Goal: Task Accomplishment & Management: Manage account settings

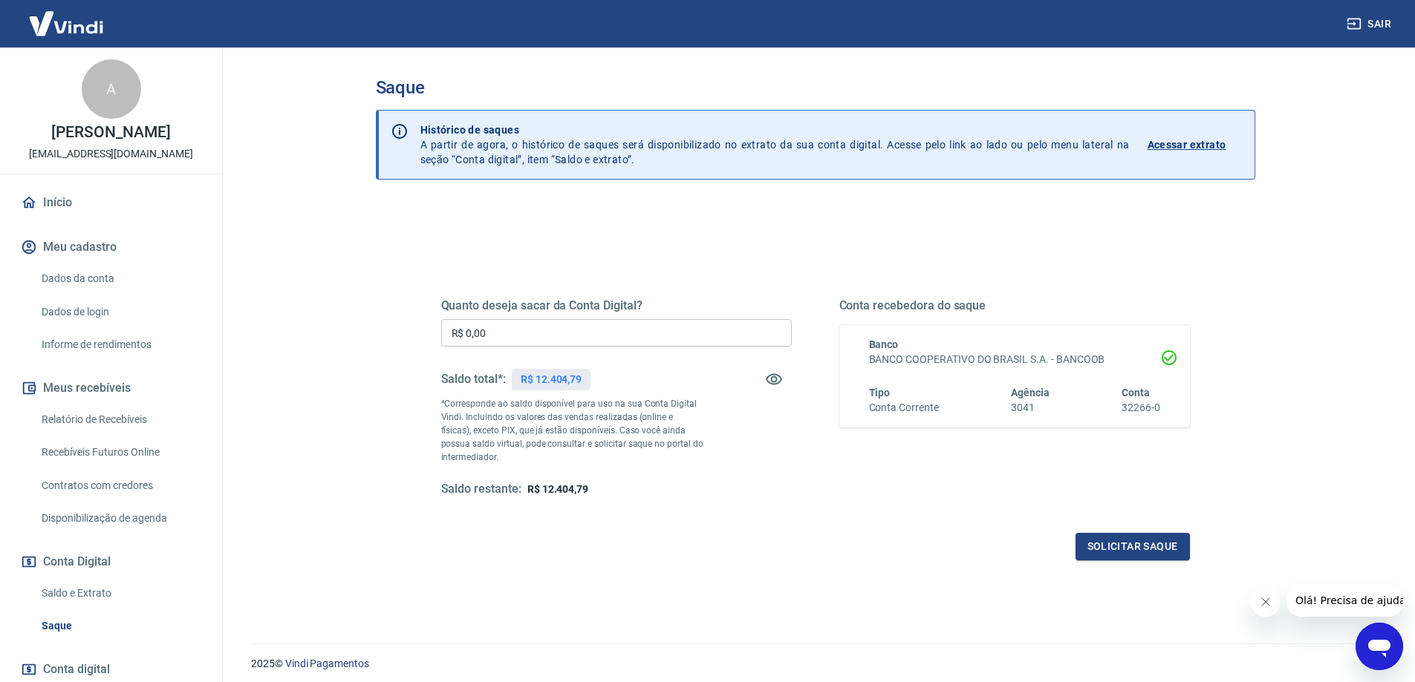
click at [649, 331] on input "R$ 0,00" at bounding box center [616, 332] width 351 height 27
type input "R$ 12.404,79"
click at [1131, 548] on button "Solicitar saque" at bounding box center [1132, 546] width 114 height 27
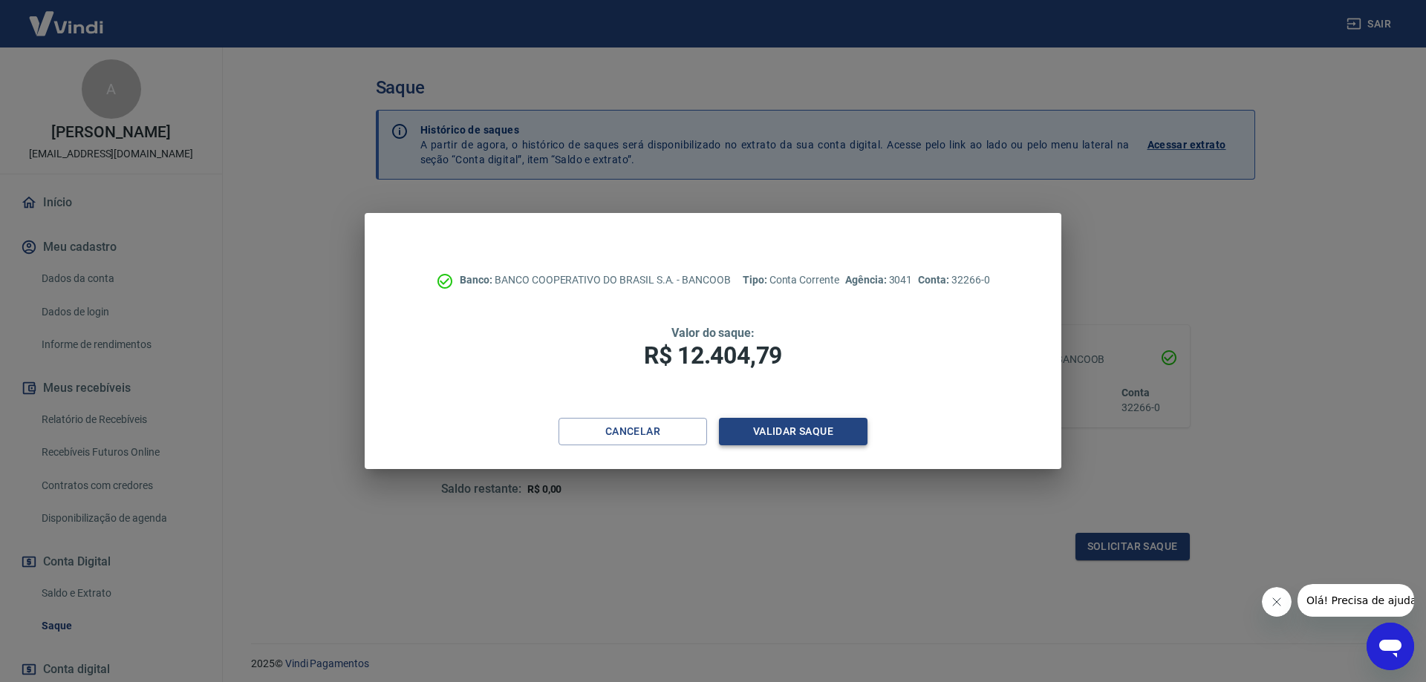
click at [786, 429] on button "Validar saque" at bounding box center [793, 431] width 149 height 27
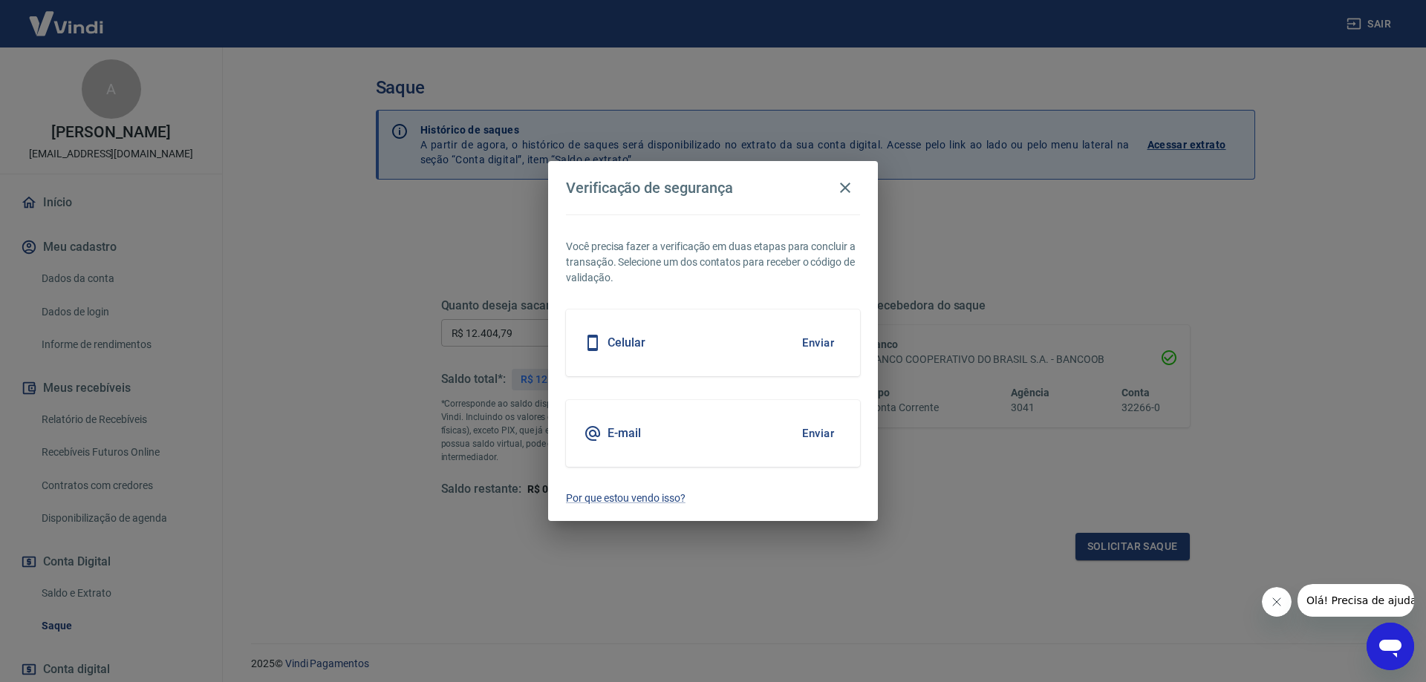
click at [824, 341] on button "Enviar" at bounding box center [818, 342] width 48 height 31
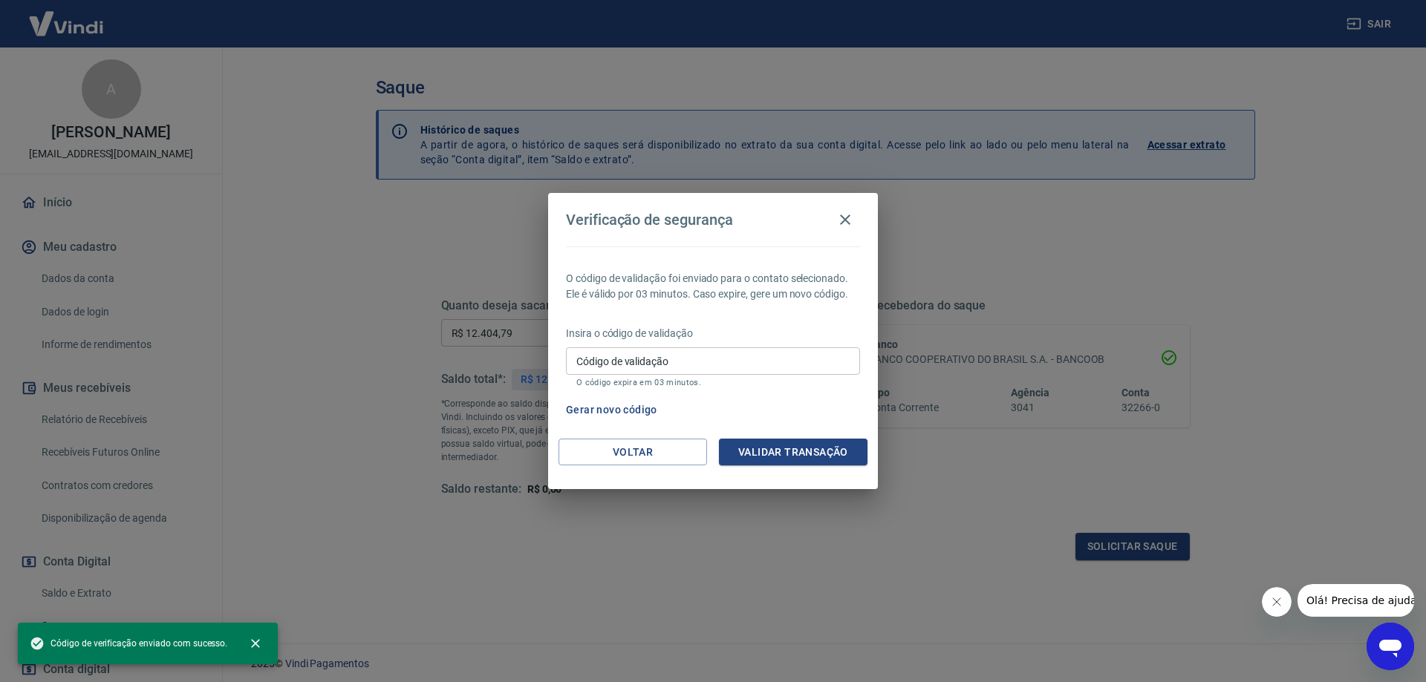
click at [778, 362] on input "Código de validação" at bounding box center [713, 361] width 294 height 27
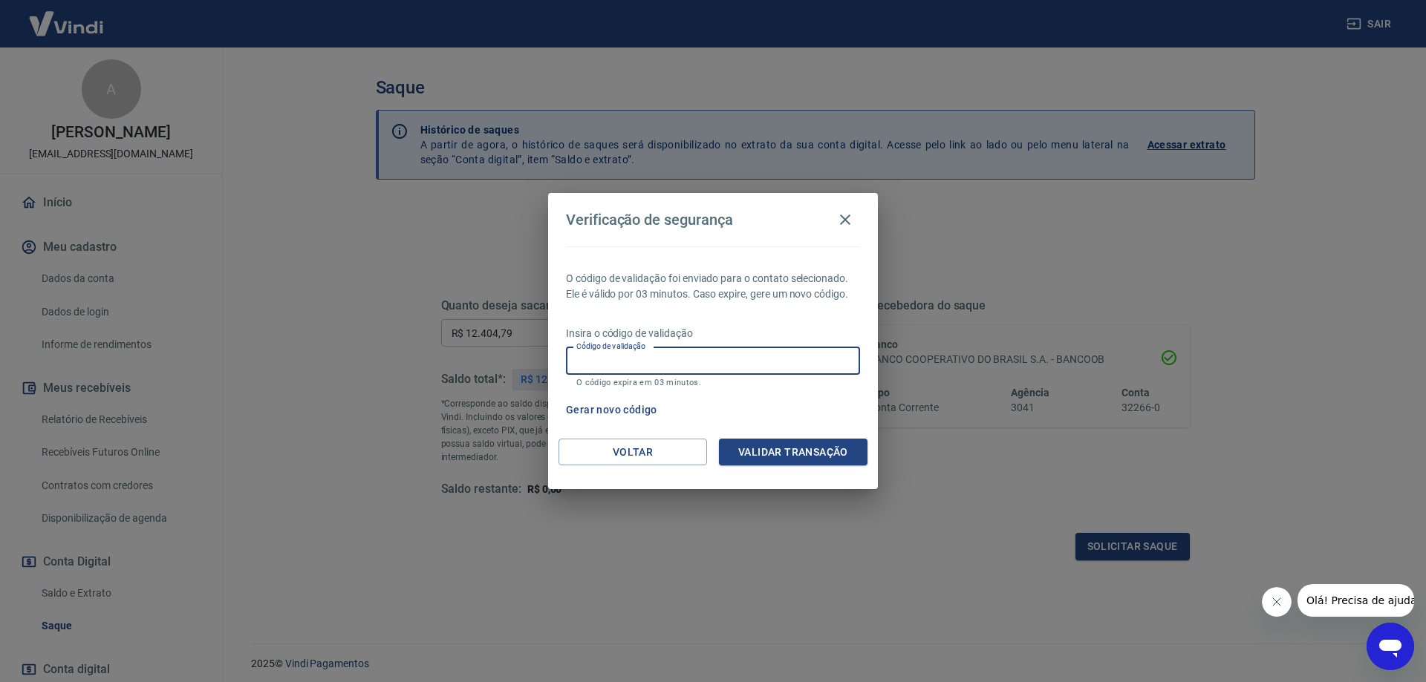
click at [645, 409] on button "Gerar novo código" at bounding box center [611, 410] width 103 height 27
click at [639, 412] on button "Gerar novo código" at bounding box center [611, 410] width 103 height 27
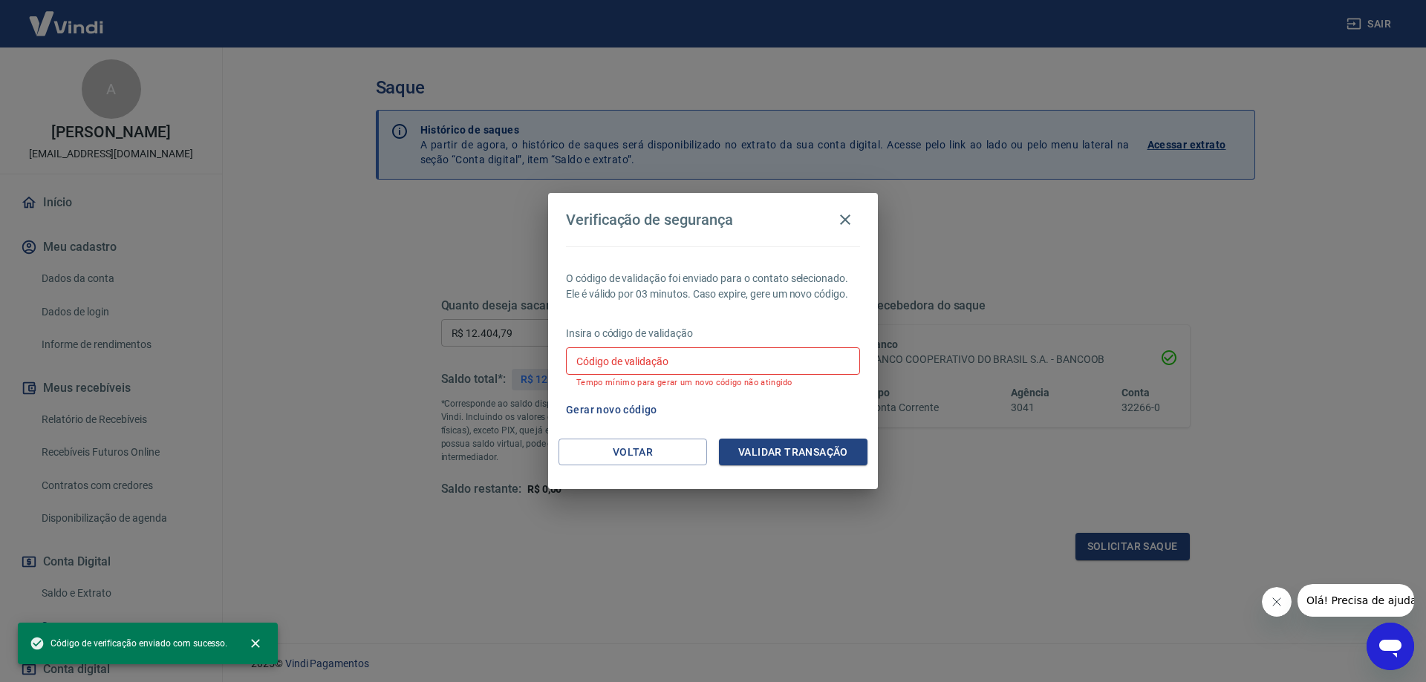
click at [709, 368] on input "Código de validação" at bounding box center [713, 361] width 294 height 27
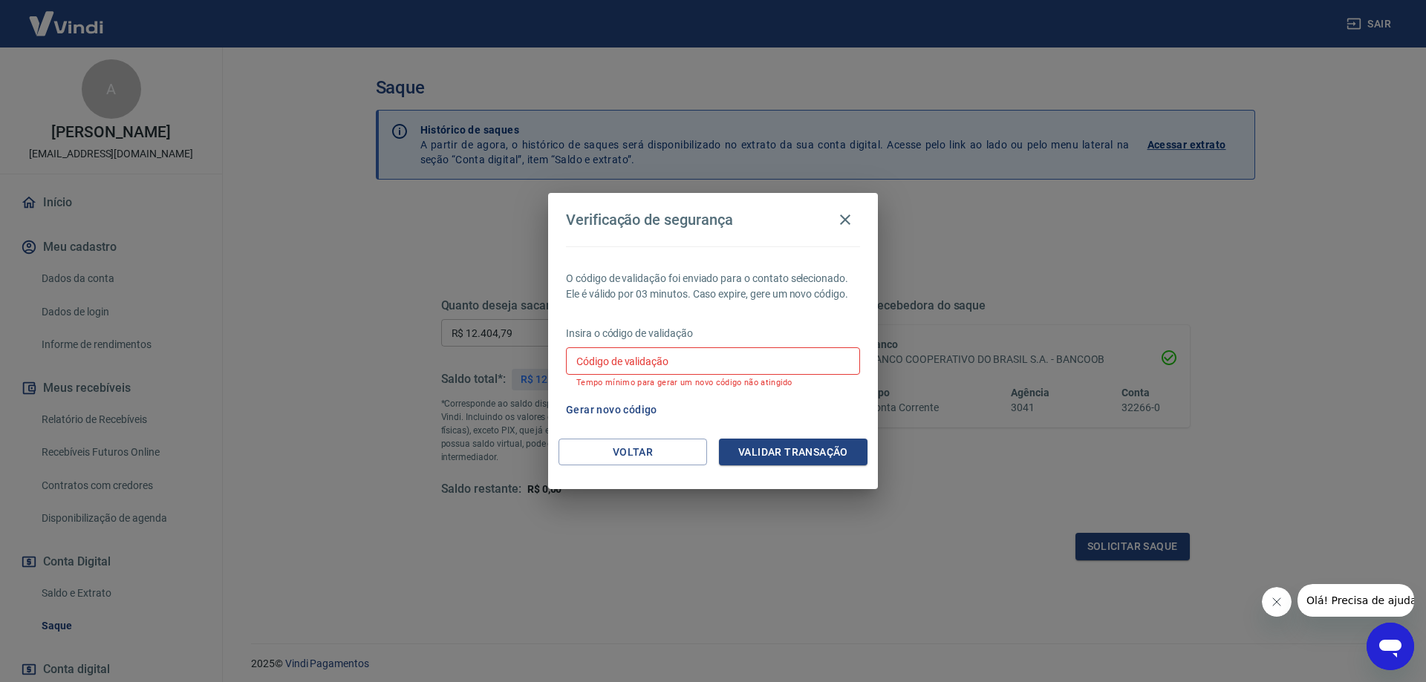
click at [815, 312] on div "O código de validação foi enviado para o contato selecionado. Ele é válido por …" at bounding box center [713, 343] width 330 height 192
click at [609, 462] on button "Voltar" at bounding box center [632, 452] width 149 height 27
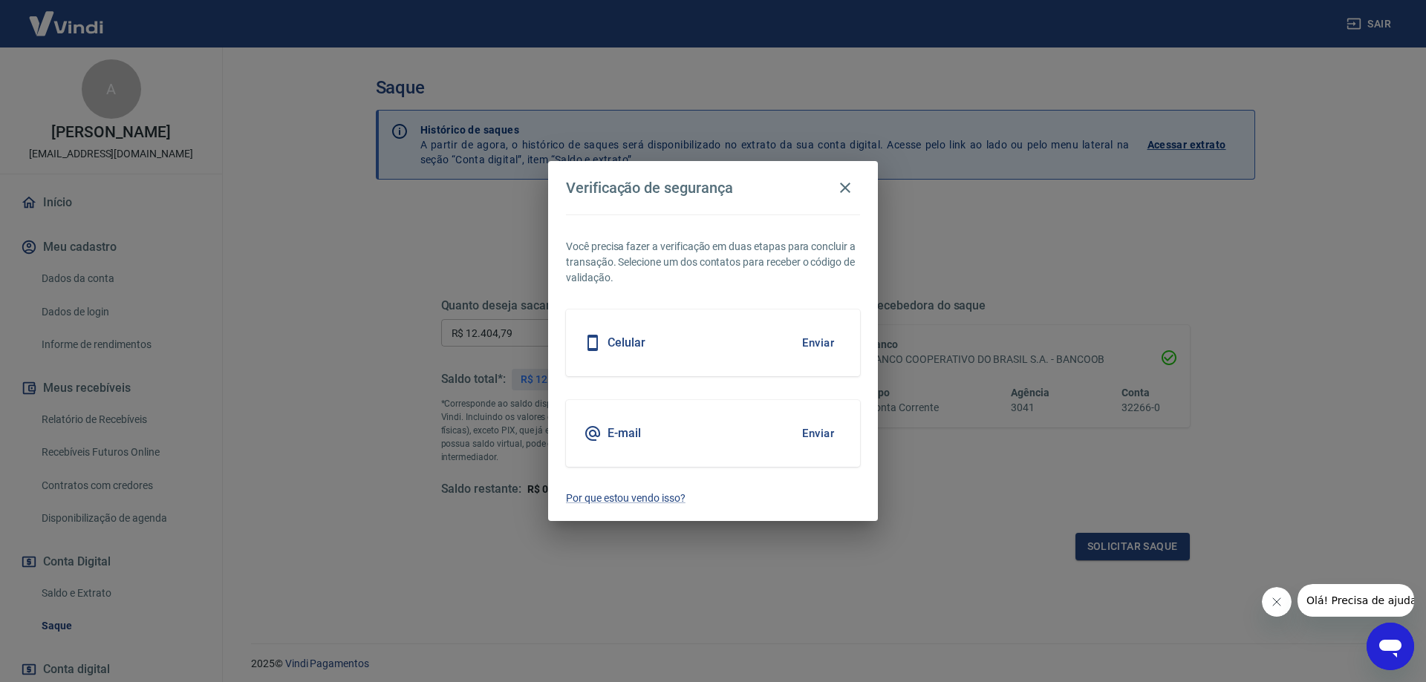
click at [824, 433] on button "Enviar" at bounding box center [818, 433] width 48 height 31
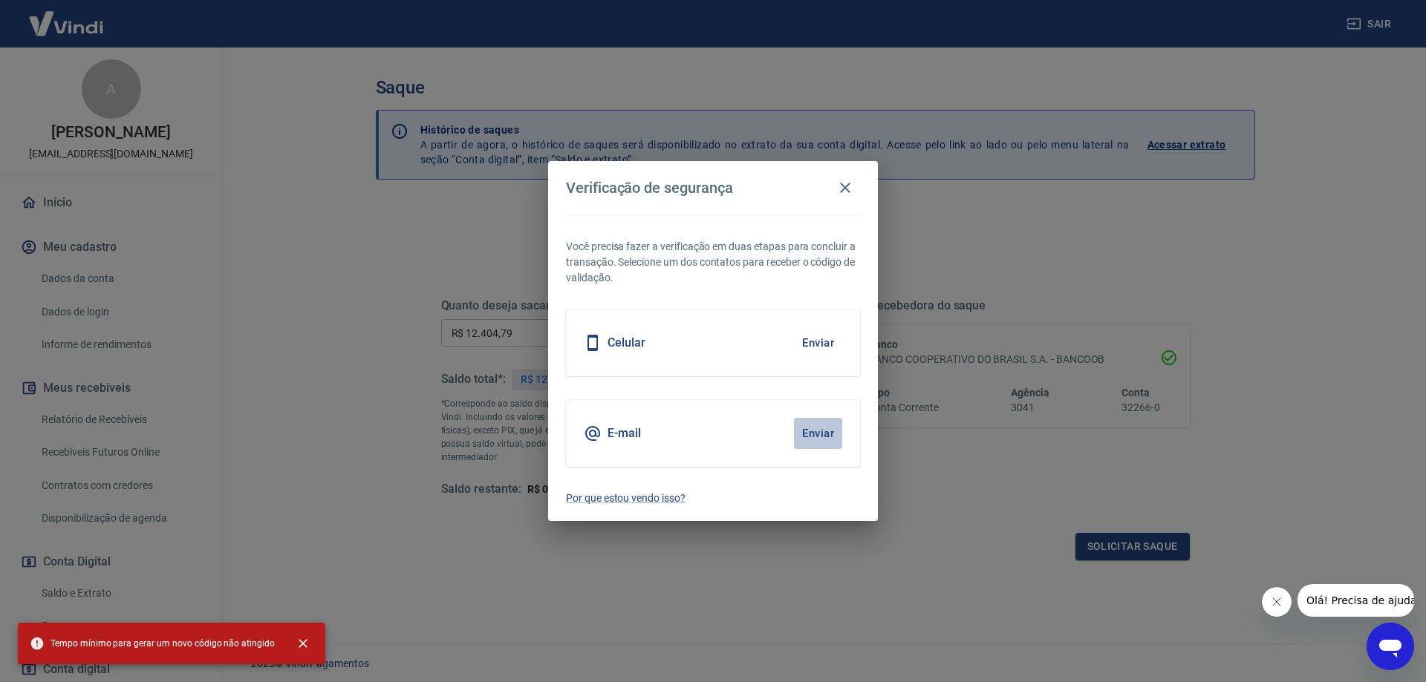
click at [822, 432] on button "Enviar" at bounding box center [818, 433] width 48 height 31
click at [848, 181] on icon "button" at bounding box center [845, 188] width 18 height 18
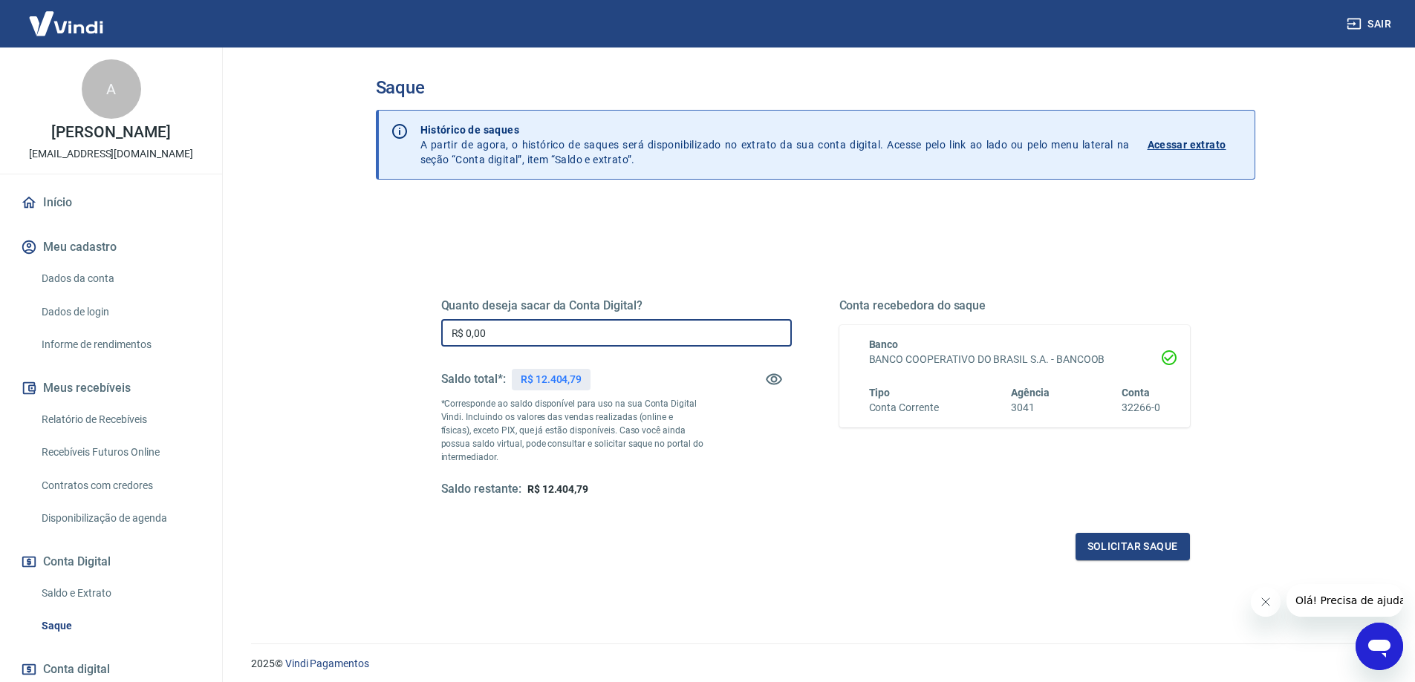
click at [662, 345] on input "R$ 0,00" at bounding box center [616, 332] width 351 height 27
type input "R$ 12.404,79"
click at [1160, 547] on button "Solicitar saque" at bounding box center [1132, 546] width 114 height 27
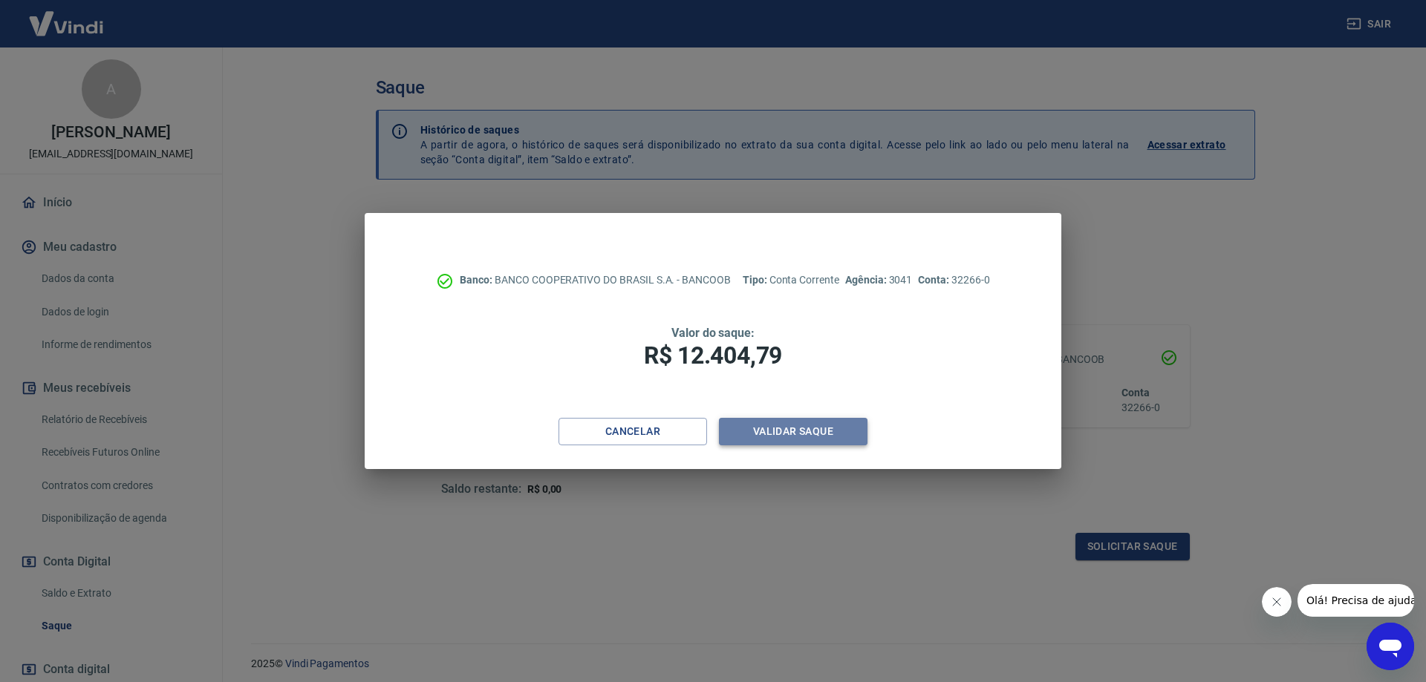
click at [800, 427] on button "Validar saque" at bounding box center [793, 431] width 149 height 27
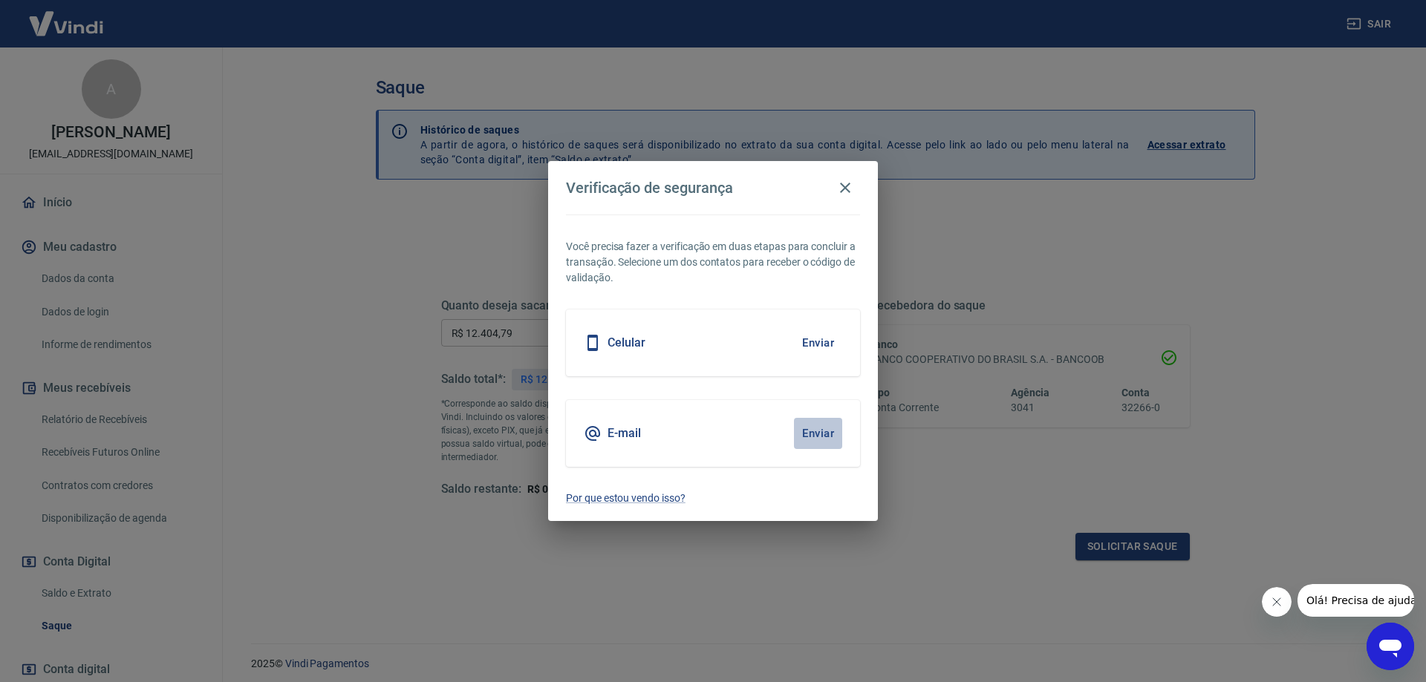
click at [824, 431] on button "Enviar" at bounding box center [818, 433] width 48 height 31
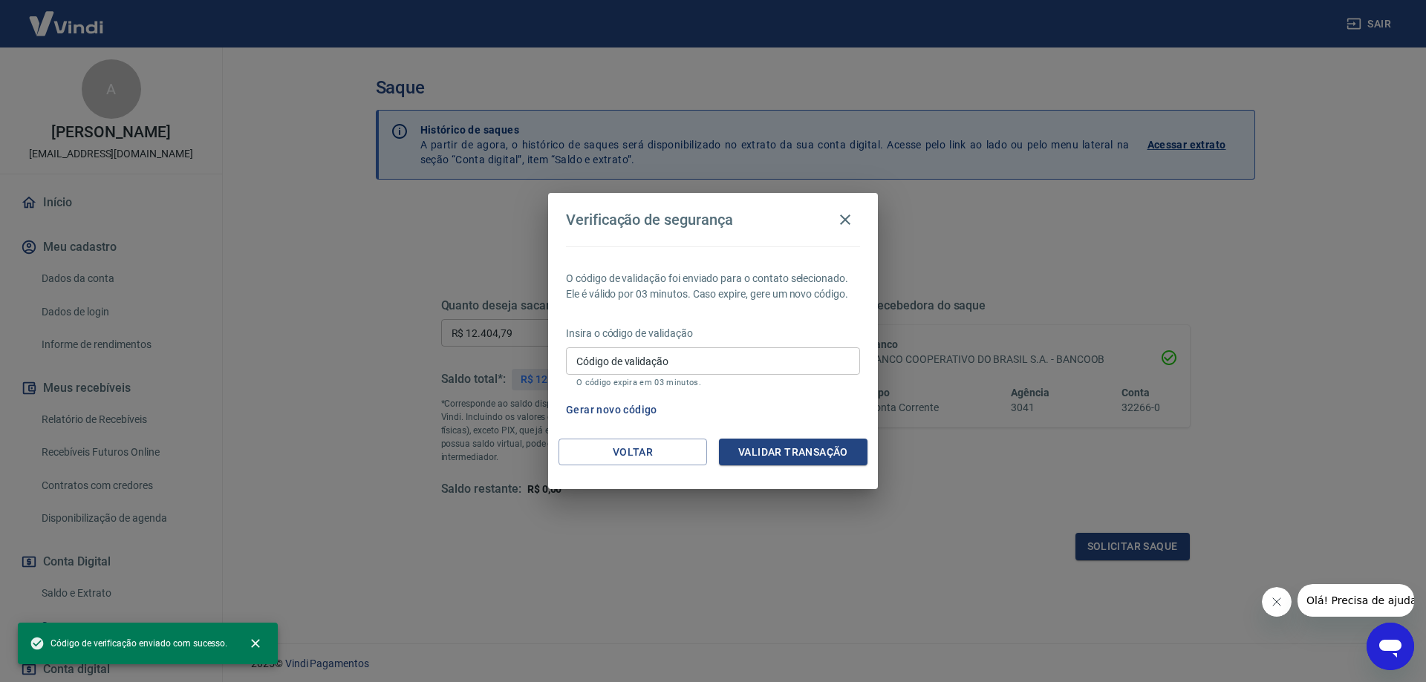
click at [1280, 601] on icon "Fechar mensagem da empresa" at bounding box center [1277, 602] width 12 height 12
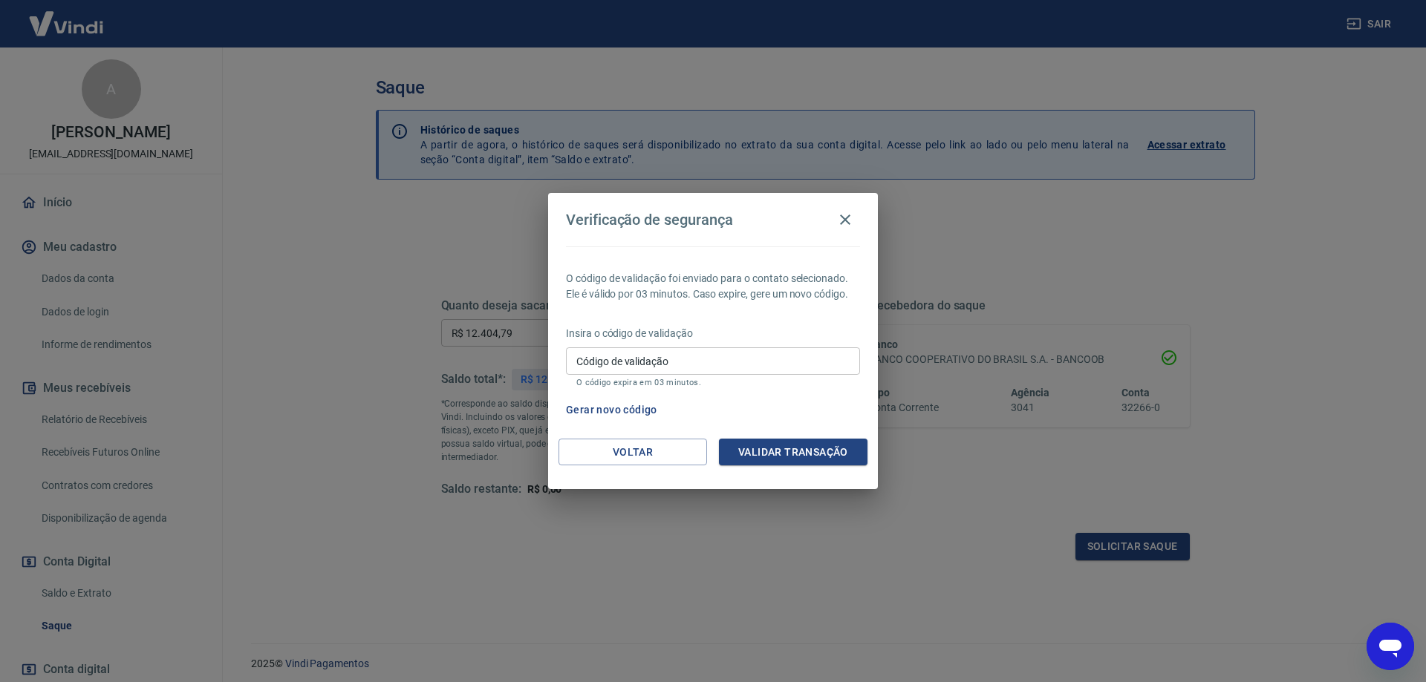
drag, startPoint x: 790, startPoint y: 311, endPoint x: 781, endPoint y: 310, distance: 9.0
click at [789, 311] on div "O código de validação foi enviado para o contato selecionado. Ele é válido por …" at bounding box center [713, 343] width 330 height 192
click at [708, 371] on input "Código de validação" at bounding box center [713, 361] width 294 height 27
click at [607, 414] on button "Gerar novo código" at bounding box center [611, 410] width 103 height 27
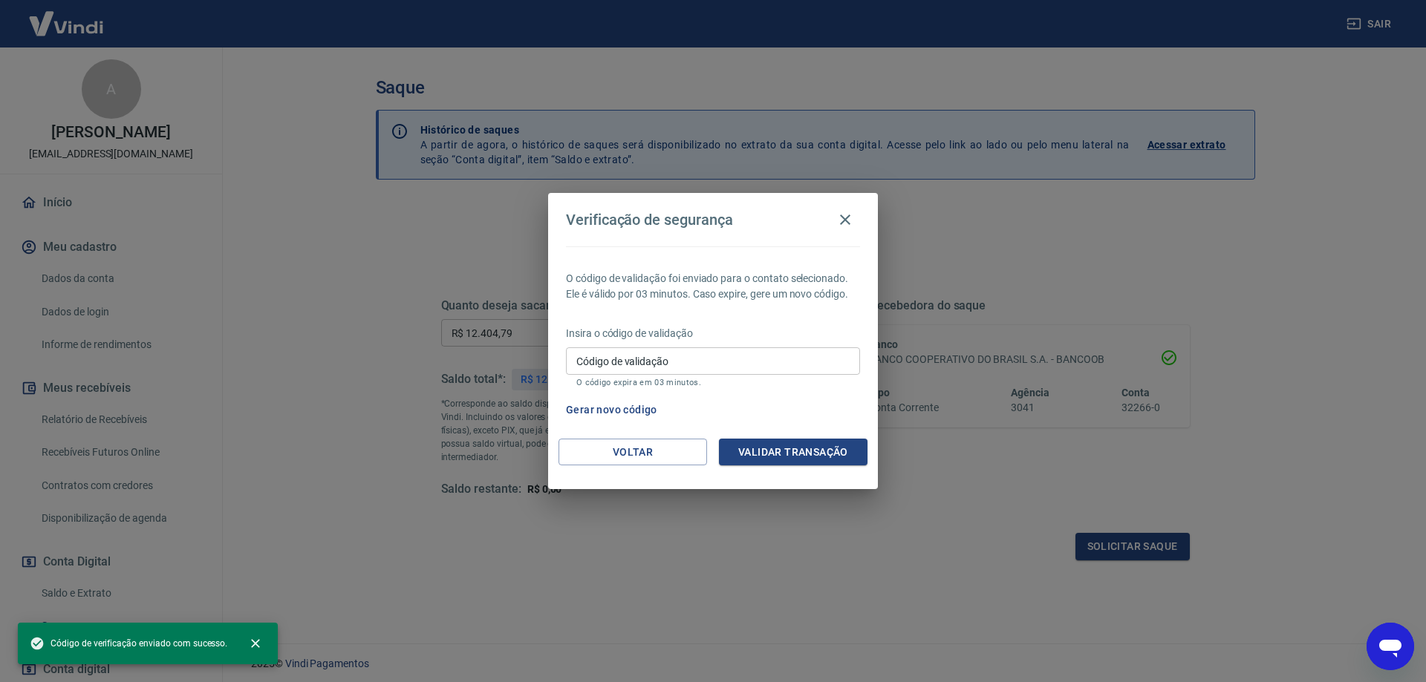
click at [146, 642] on span "Código de verificação enviado com sucesso." at bounding box center [129, 643] width 198 height 15
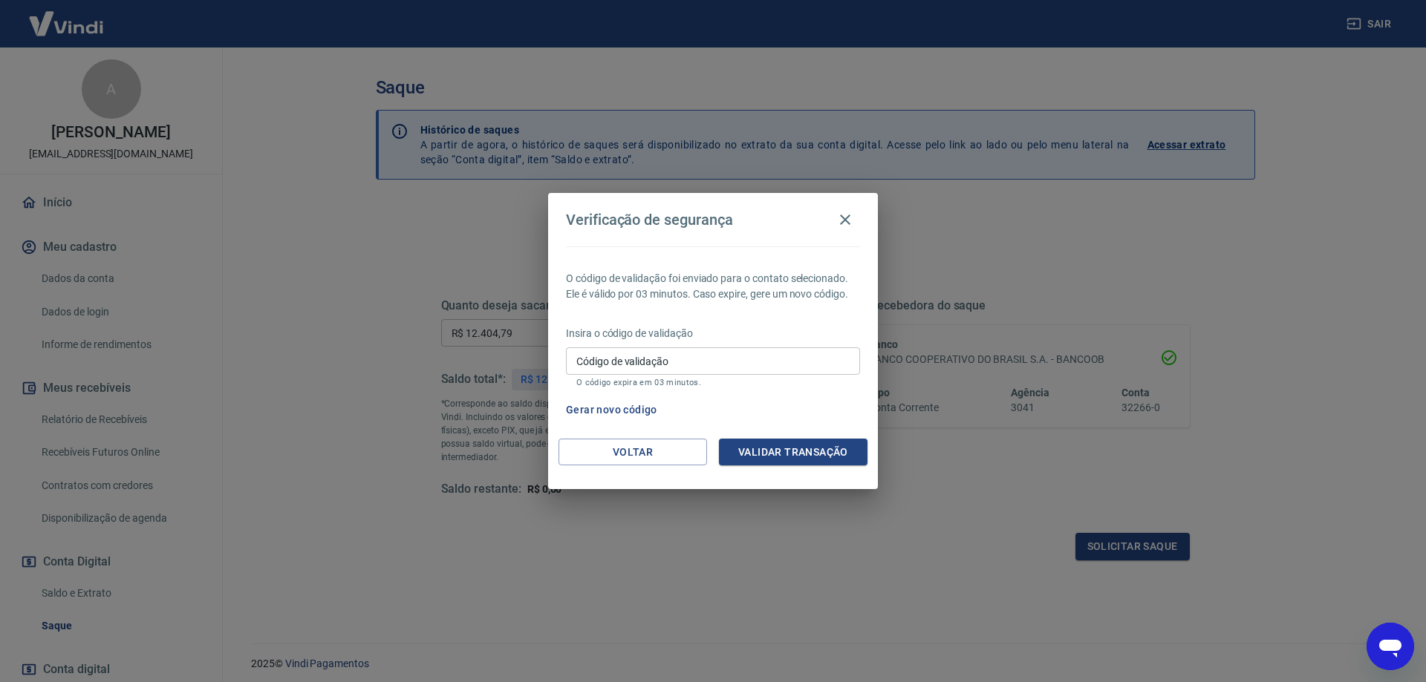
click at [763, 355] on input "Código de validação" at bounding box center [713, 361] width 294 height 27
type input "899526"
click at [763, 452] on button "Validar transação" at bounding box center [793, 452] width 149 height 27
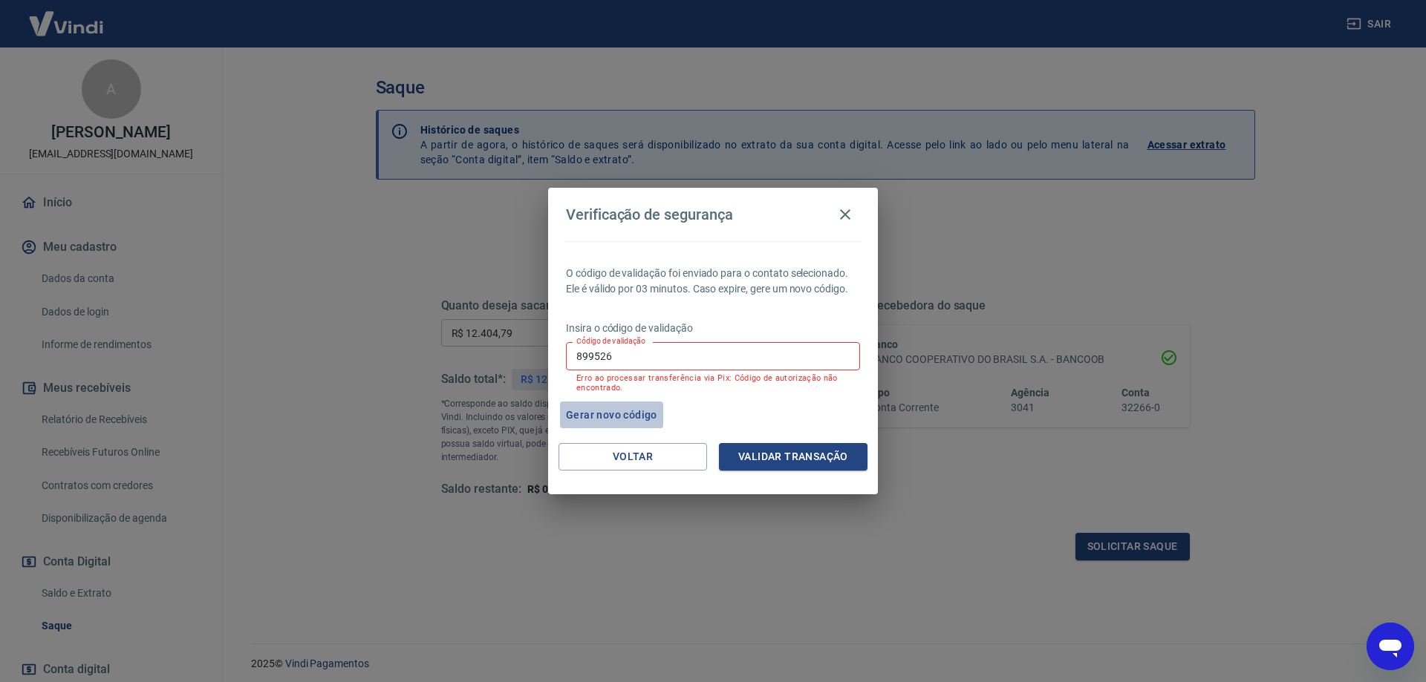
click at [601, 413] on button "Gerar novo código" at bounding box center [611, 415] width 103 height 27
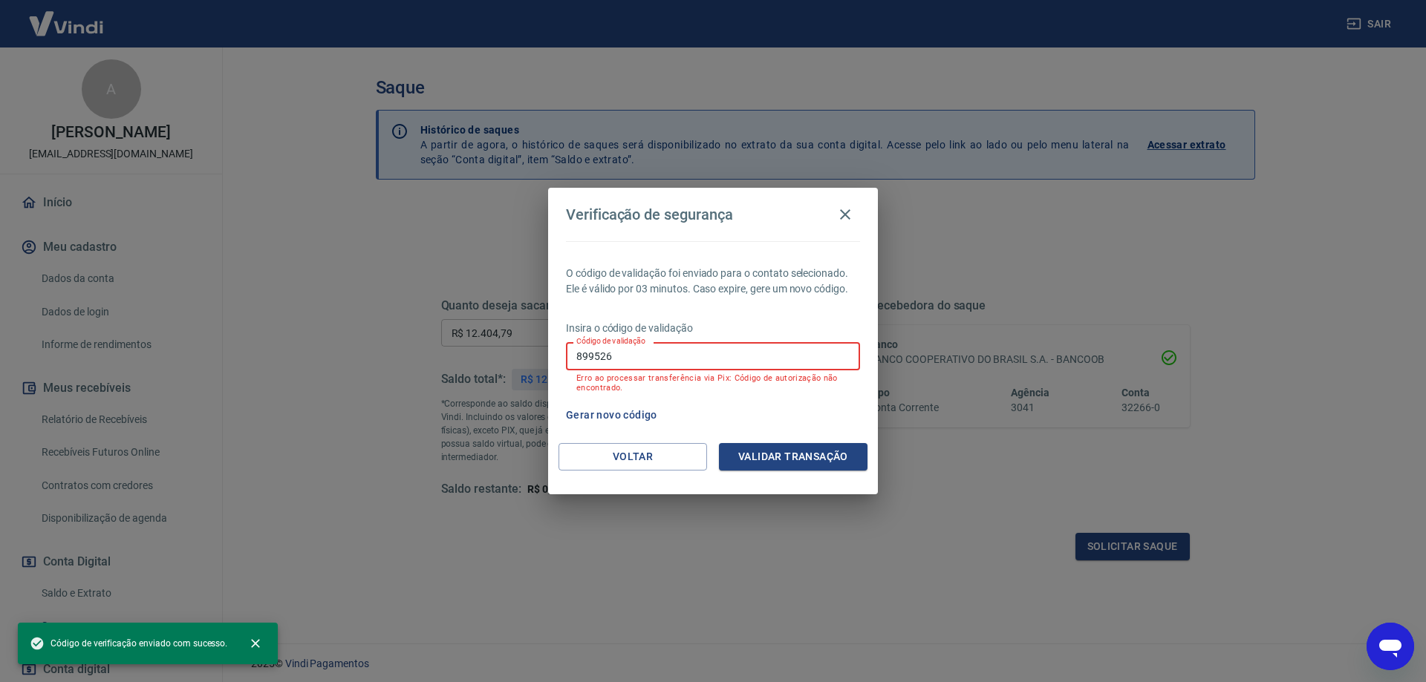
drag, startPoint x: 678, startPoint y: 360, endPoint x: 533, endPoint y: 359, distance: 144.8
click at [533, 359] on div "Verificação de segurança O código de validação foi enviado para o contato selec…" at bounding box center [713, 341] width 1426 height 682
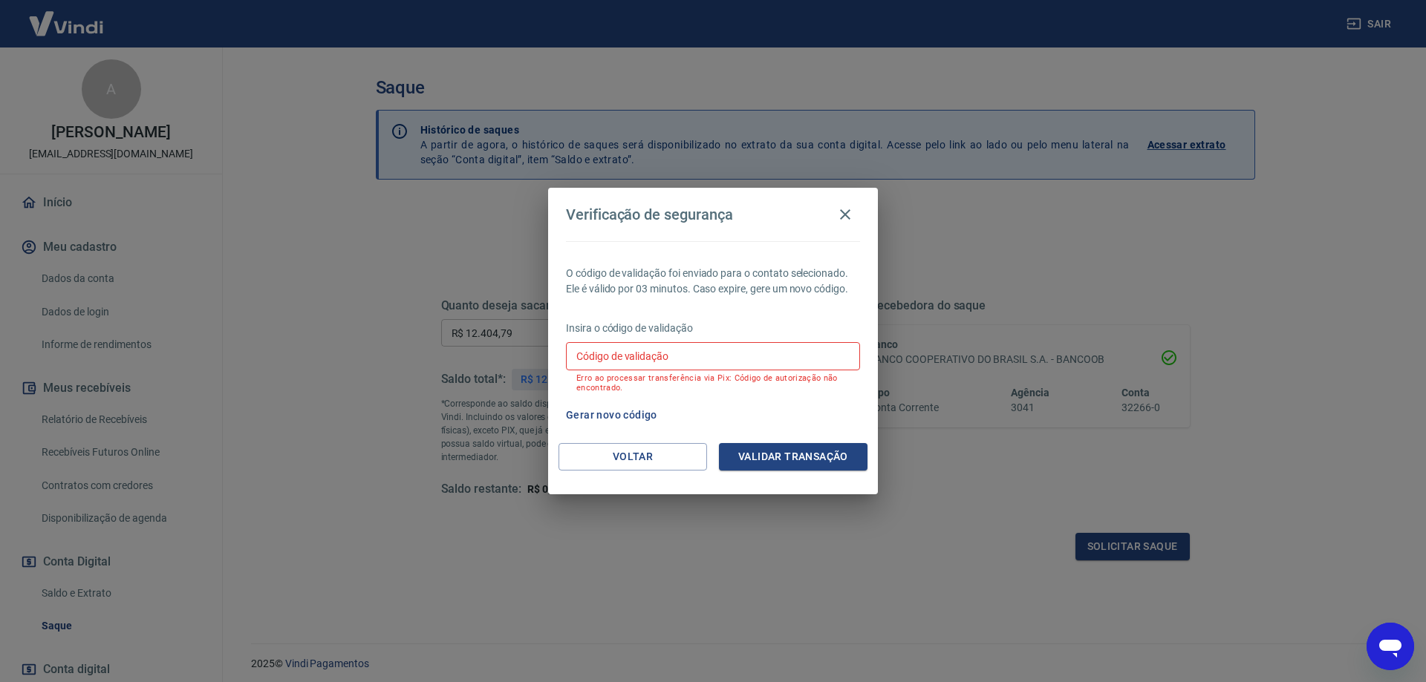
click at [746, 312] on div "O código de validação foi enviado para o contato selecionado. Ele é válido por …" at bounding box center [713, 342] width 330 height 202
click at [852, 216] on icon "button" at bounding box center [845, 215] width 18 height 18
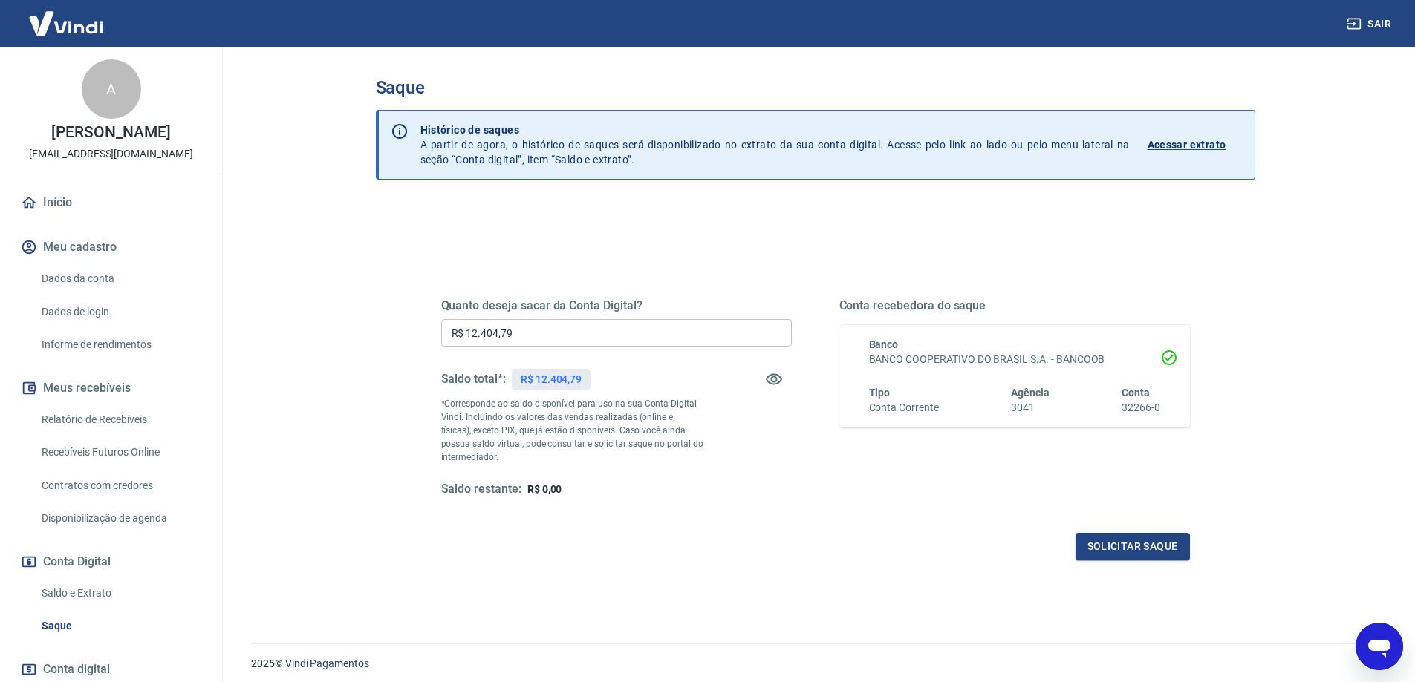
click at [1381, 646] on icon "Abrir janela de mensagens" at bounding box center [1379, 649] width 22 height 18
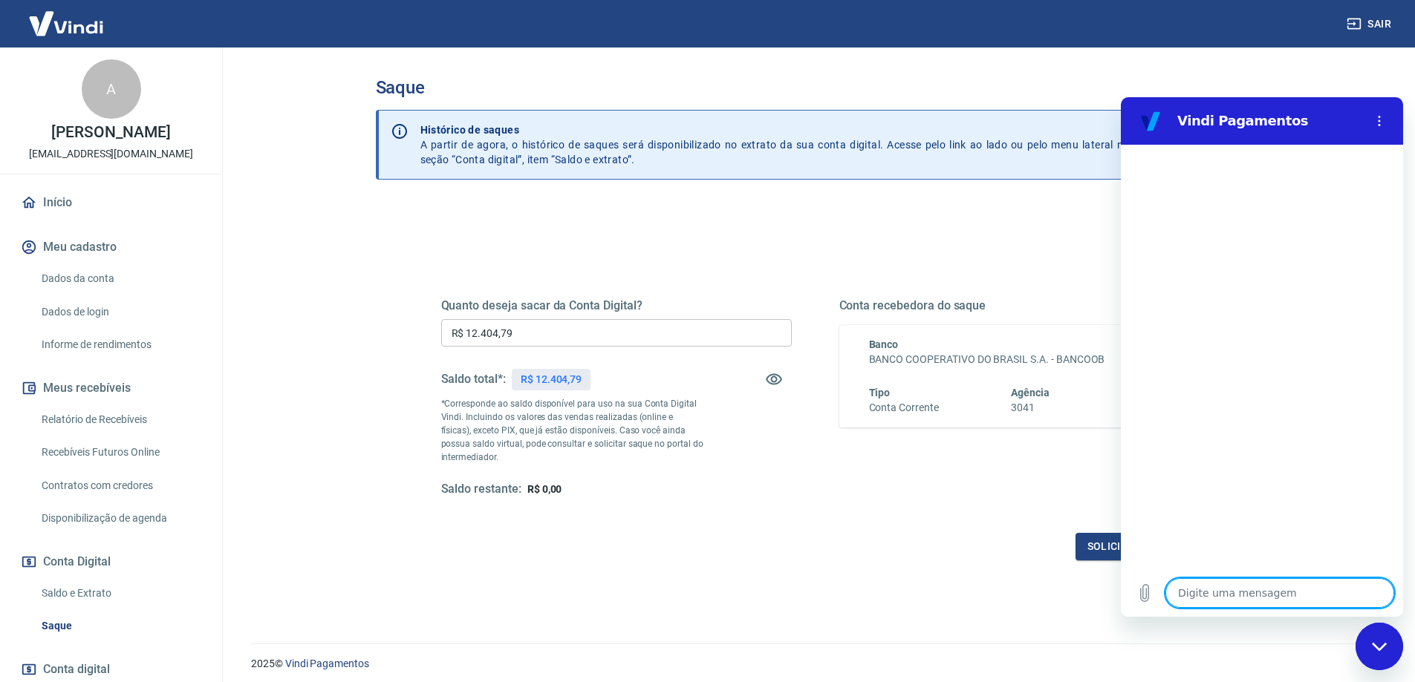
click at [1254, 604] on textarea at bounding box center [1279, 593] width 229 height 30
type textarea "B"
type textarea "x"
type textarea "Bo"
type textarea "x"
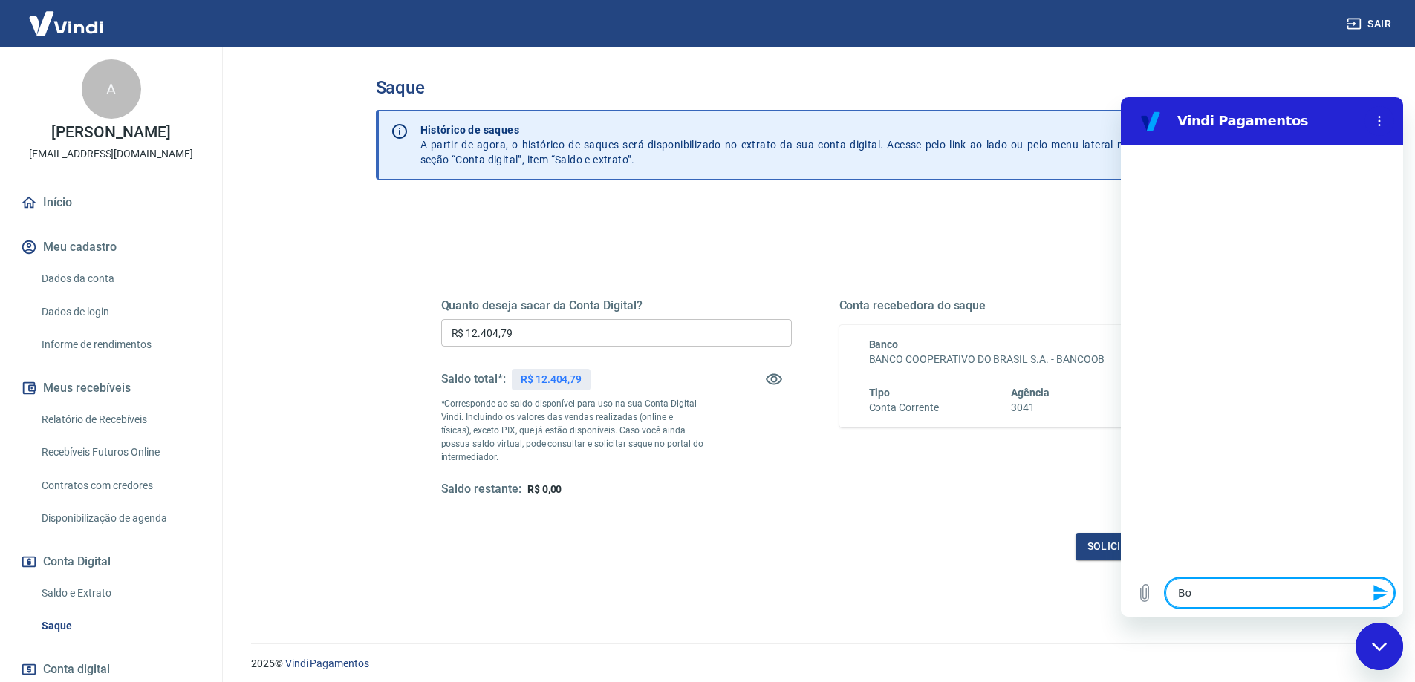
type textarea "Bom"
type textarea "x"
type textarea "Bom"
type textarea "x"
type textarea "Bom d"
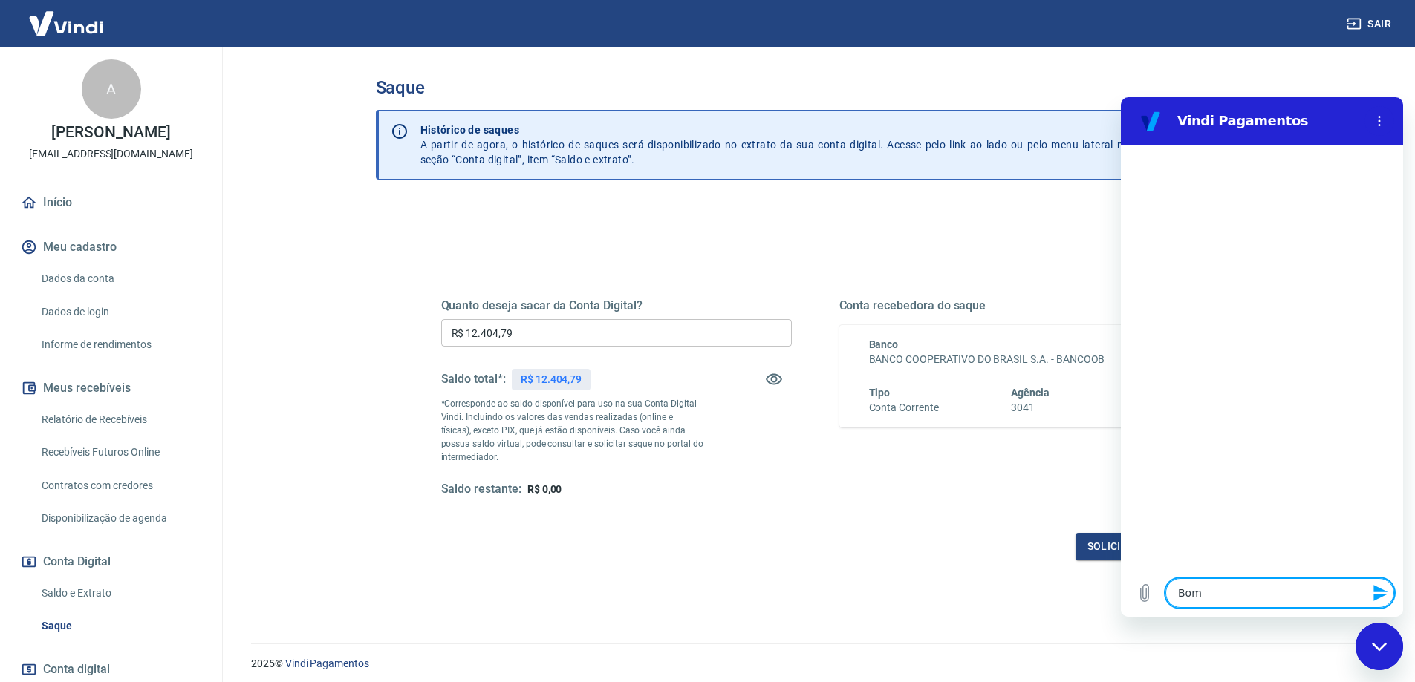
type textarea "x"
type textarea "Bom di"
type textarea "x"
type textarea "Bom dia"
type textarea "x"
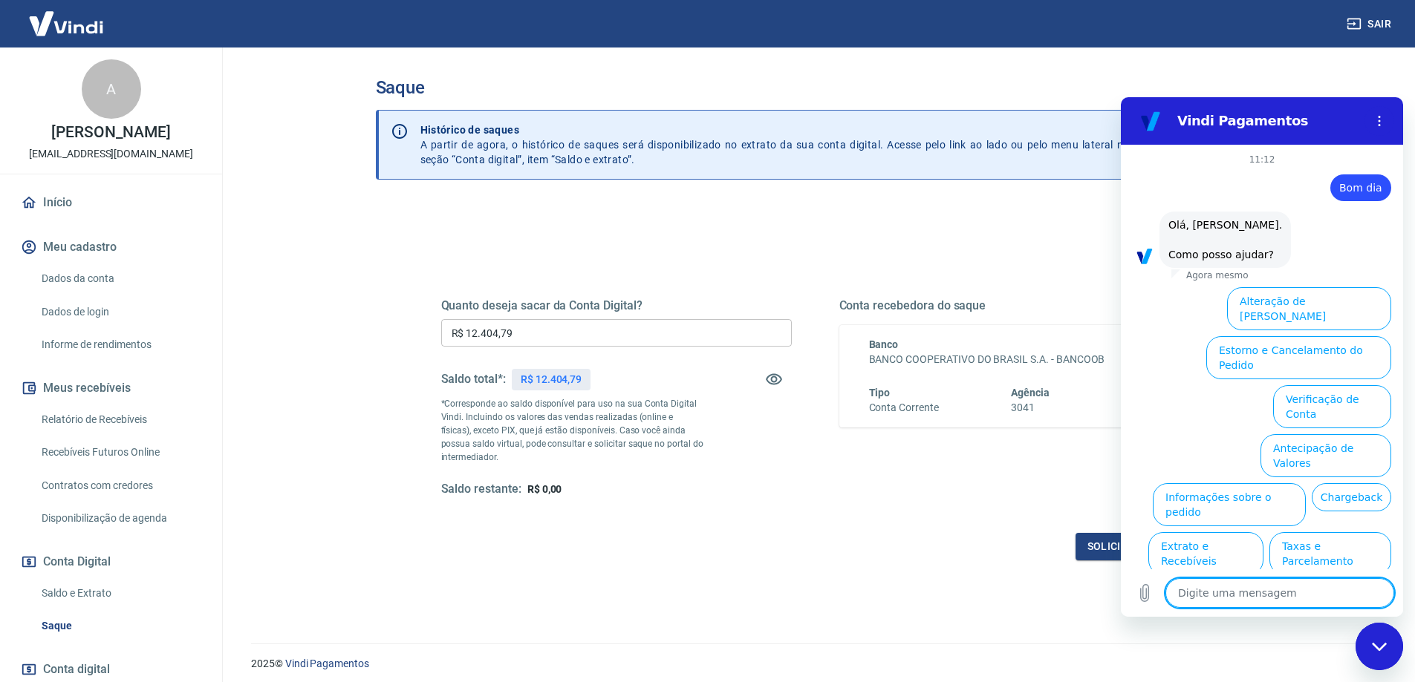
scroll to position [52, 0]
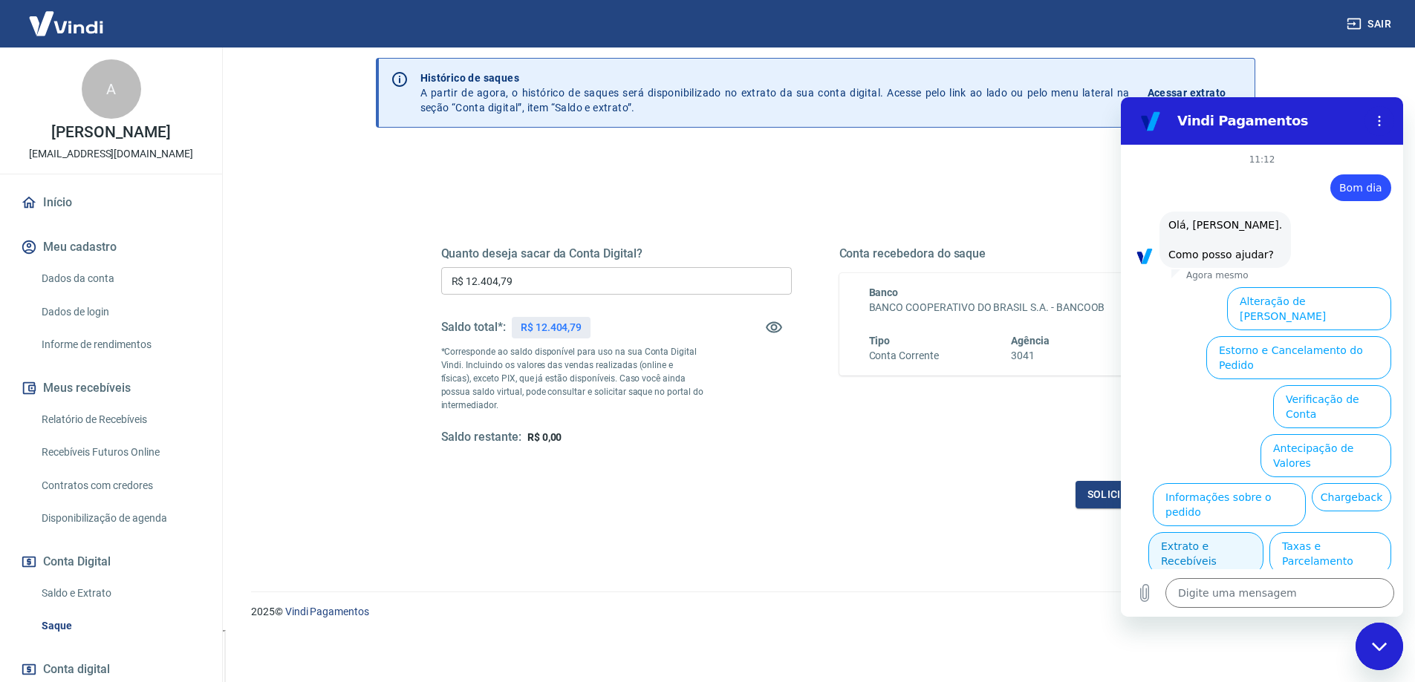
click at [1199, 532] on button "Extrato e Recebíveis" at bounding box center [1205, 553] width 115 height 43
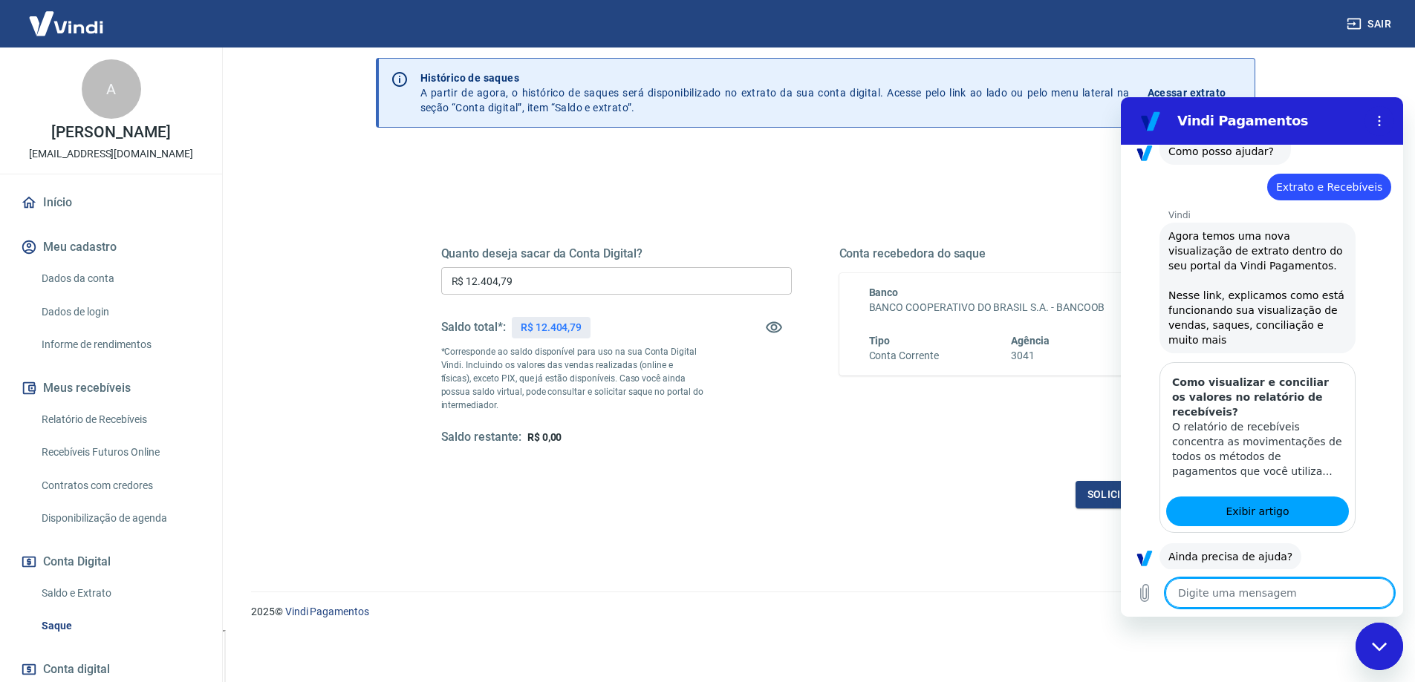
scroll to position [140, 0]
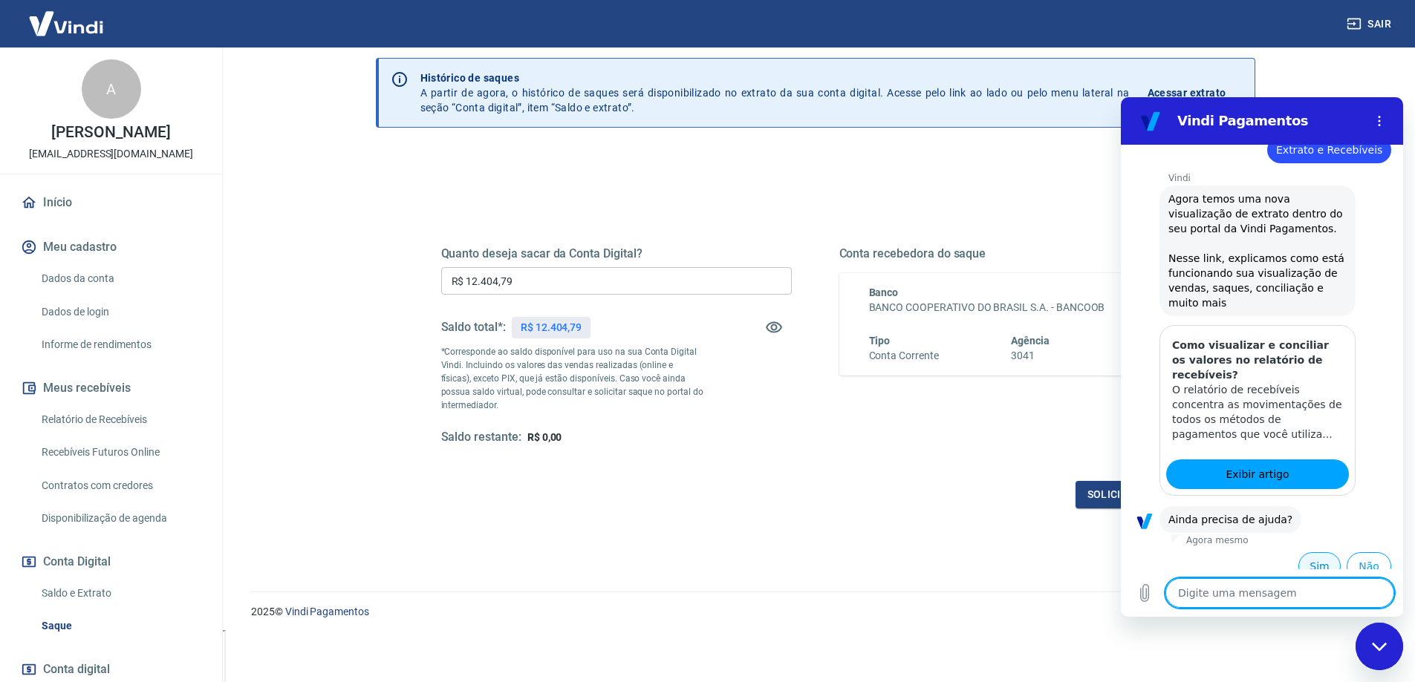
click at [1308, 556] on button "Sim" at bounding box center [1319, 567] width 42 height 28
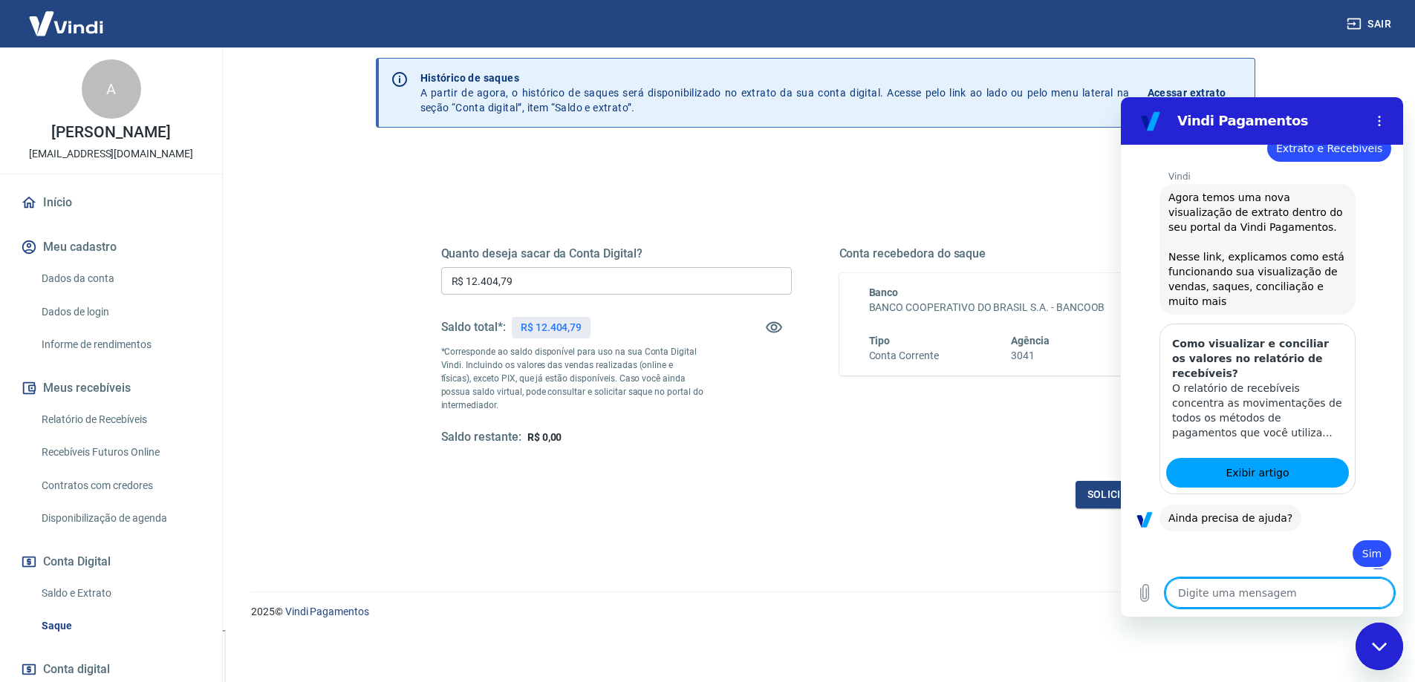
type textarea "x"
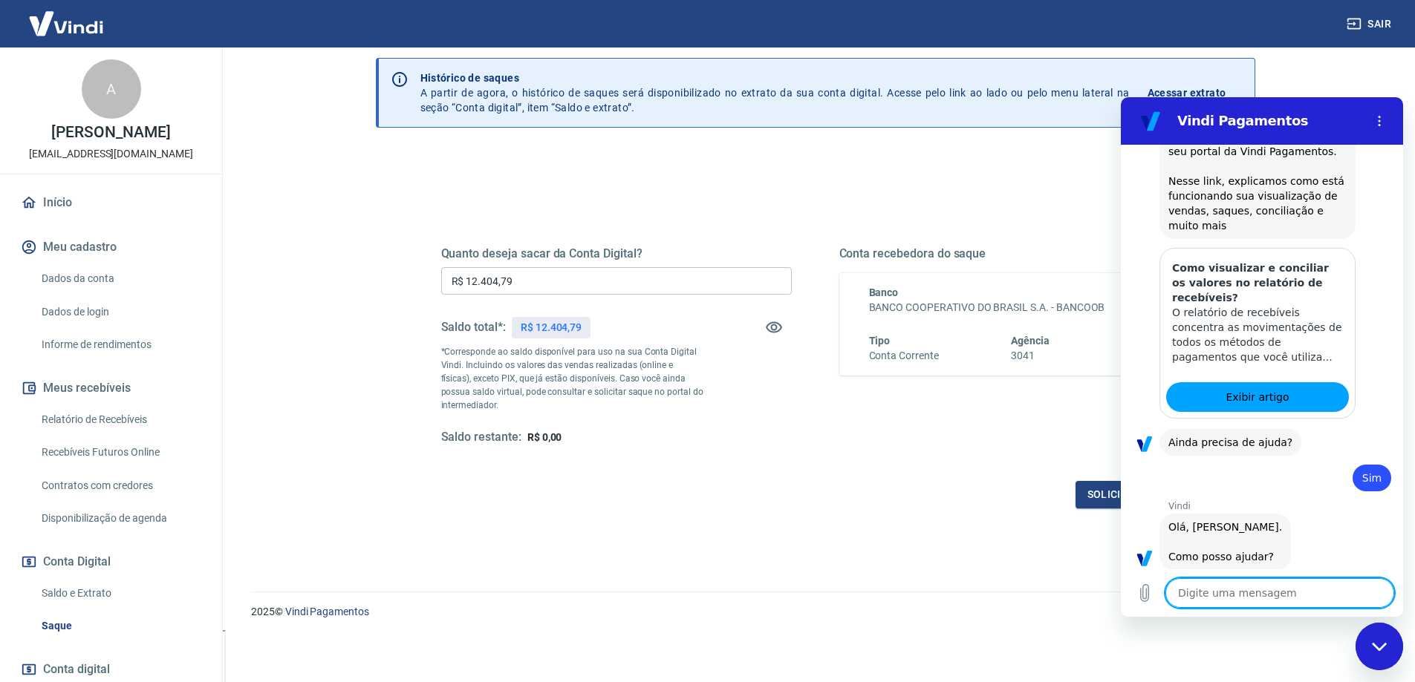
scroll to position [528, 0]
